Goal: Information Seeking & Learning: Learn about a topic

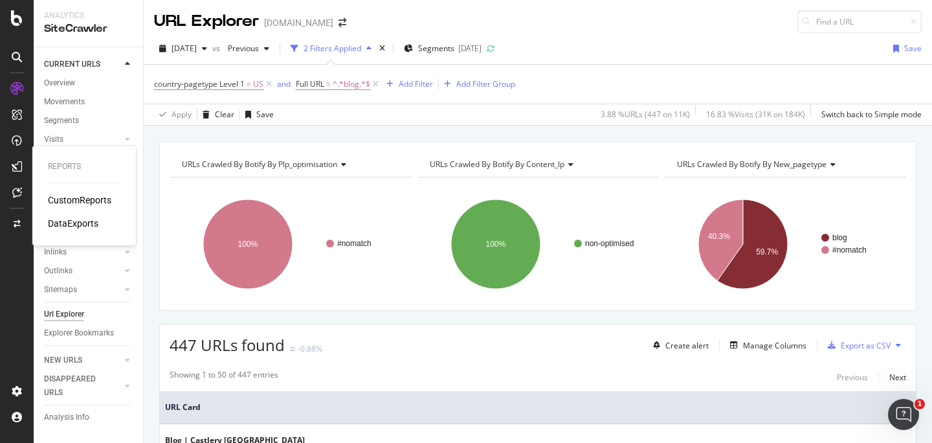
click at [58, 201] on div "CustomReports" at bounding box center [79, 200] width 63 height 13
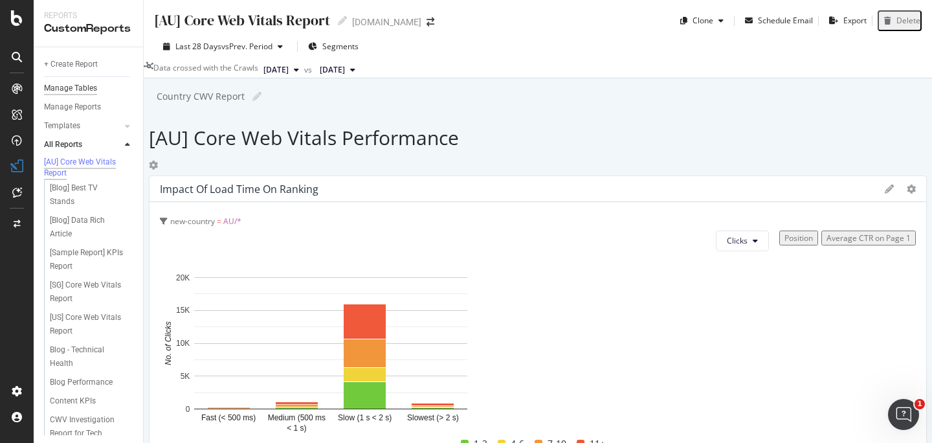
click at [82, 89] on div "Manage Tables" at bounding box center [70, 89] width 53 height 14
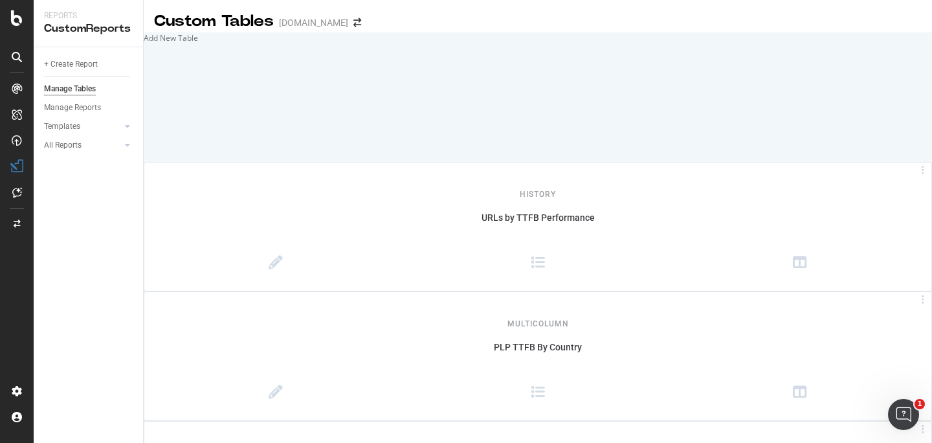
click at [726, 39] on div "Custom Tables [DOMAIN_NAME] Add New Table History URLs by TTFB Performance Mult…" at bounding box center [538, 221] width 788 height 443
click at [796, 356] on div "Add New Table History URLs by TTFB Performance MultiColumn PLP TTFB By Country …" at bounding box center [538, 205] width 788 height 346
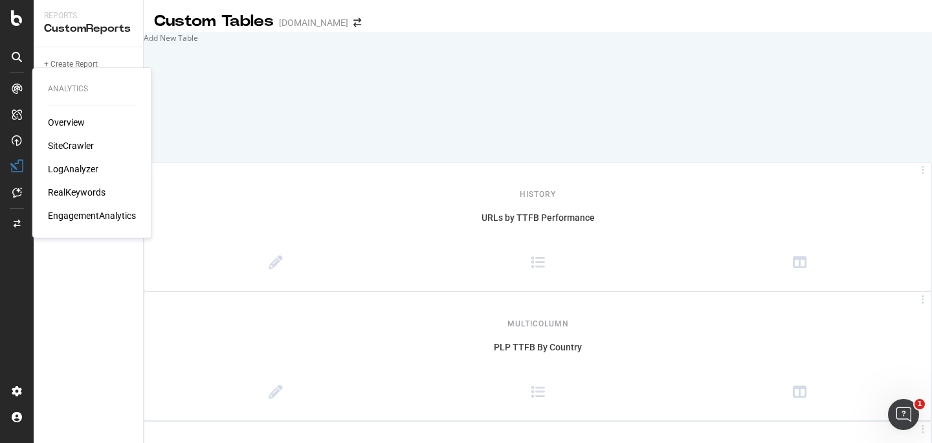
click at [19, 87] on icon at bounding box center [17, 89] width 10 height 10
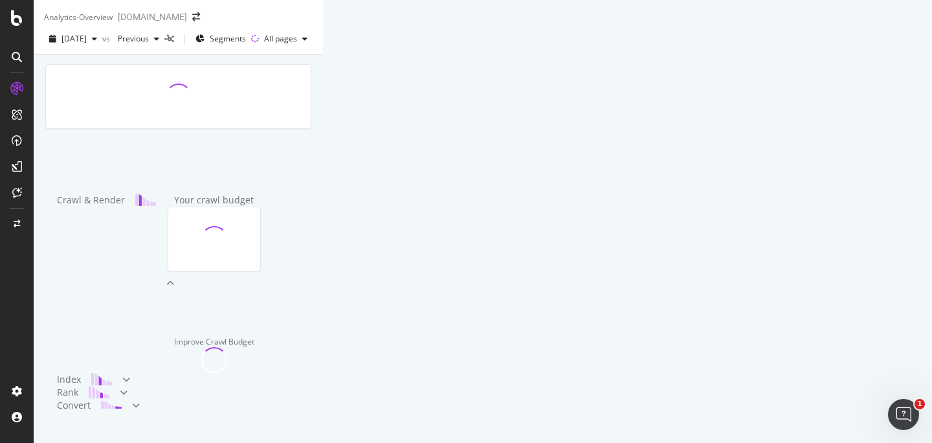
click at [174, 363] on div "Crawl & Render" at bounding box center [113, 283] width 122 height 179
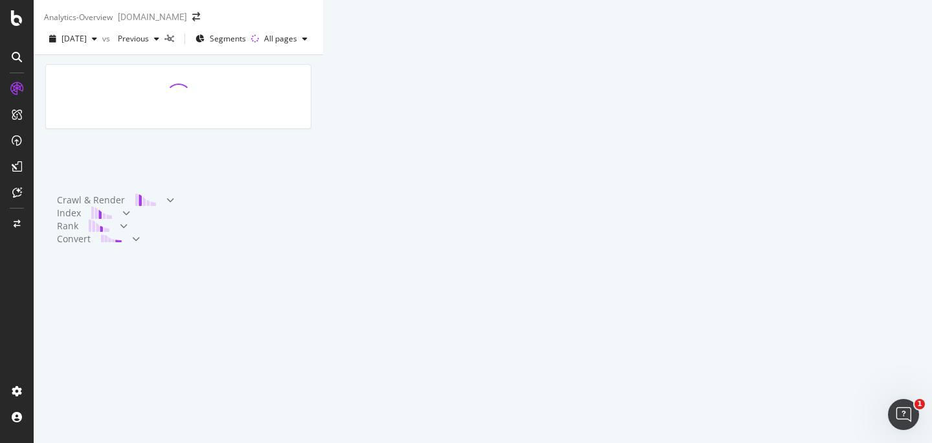
click at [323, 50] on div "[DATE] vs Previous Segments All pages" at bounding box center [178, 41] width 289 height 26
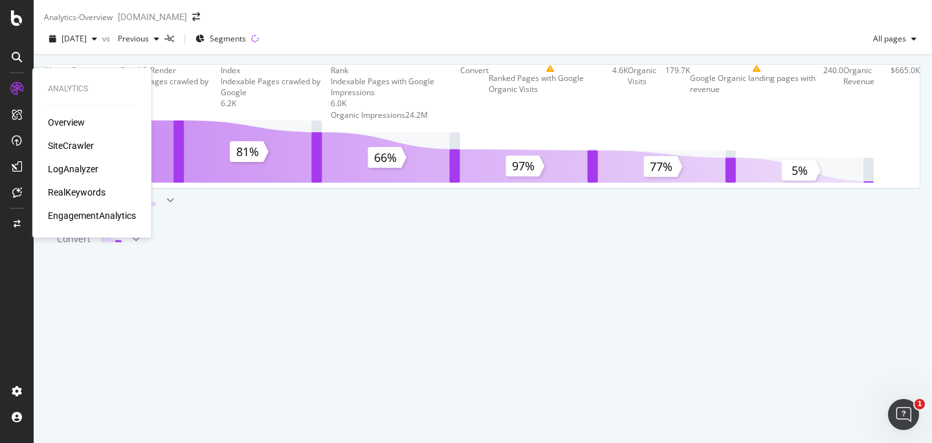
click at [67, 148] on div "SiteCrawler" at bounding box center [71, 145] width 46 height 13
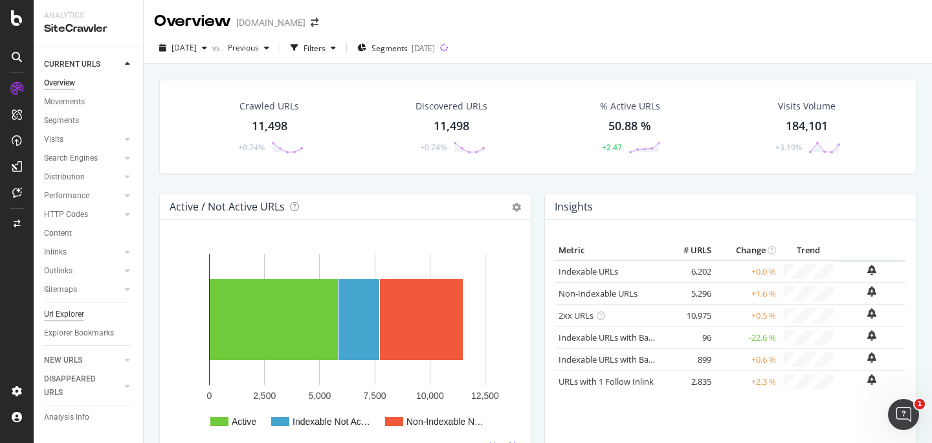
click at [67, 313] on div "Url Explorer" at bounding box center [64, 314] width 40 height 14
